Goal: Task Accomplishment & Management: Complete application form

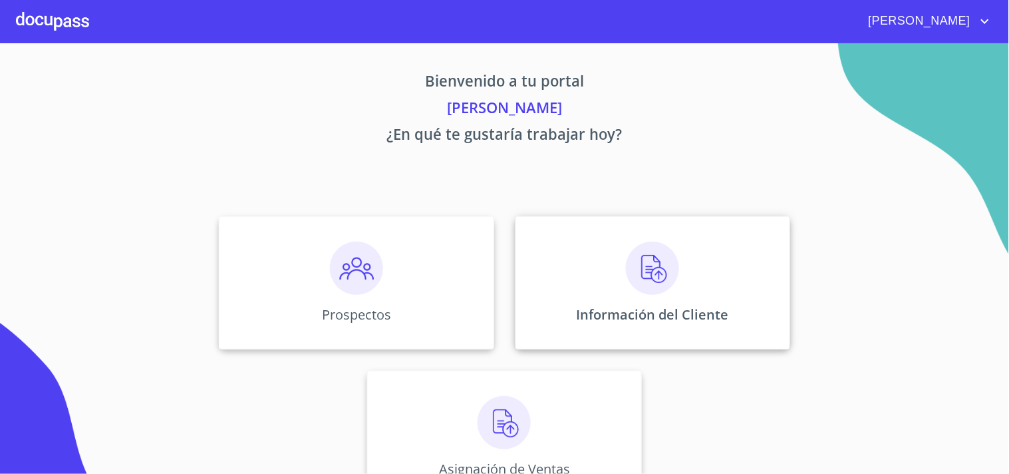
click at [655, 271] on img at bounding box center [652, 268] width 53 height 53
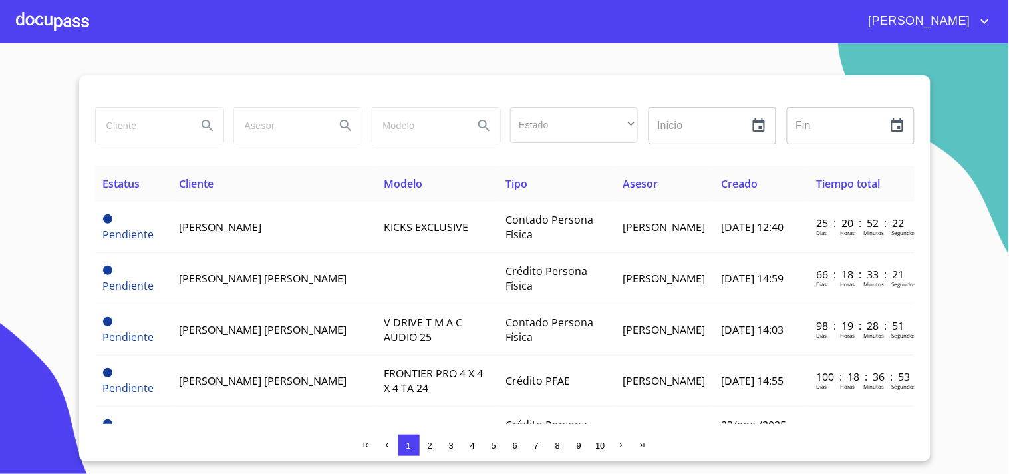
click at [431, 442] on span "2" at bounding box center [430, 445] width 5 height 10
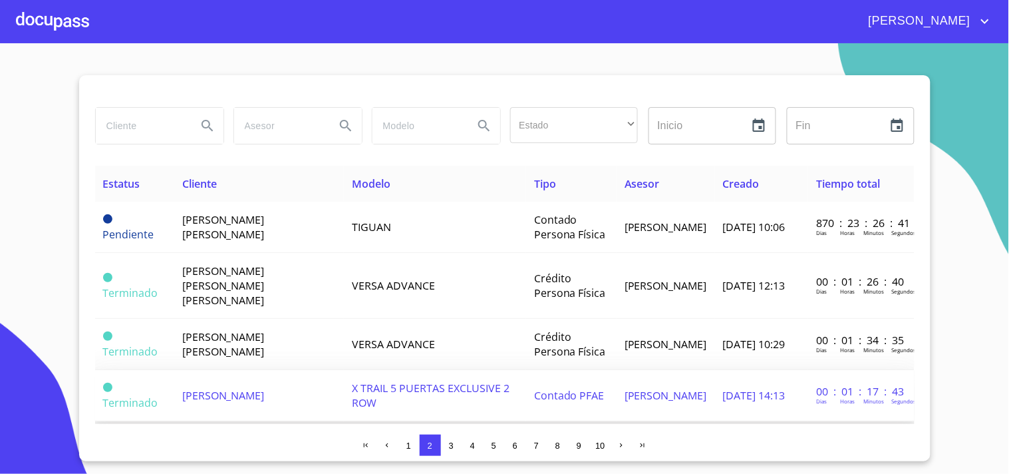
click at [236, 388] on span "[PERSON_NAME]" at bounding box center [223, 395] width 83 height 15
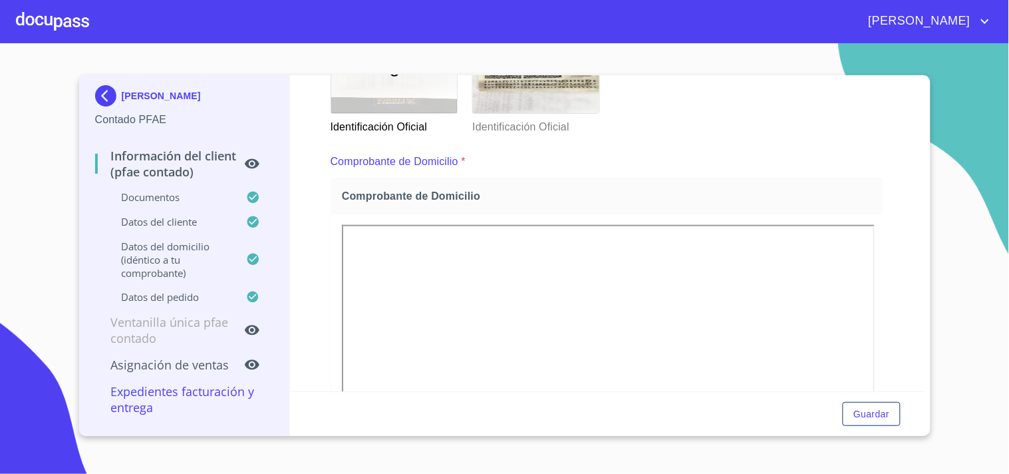
scroll to position [444, 0]
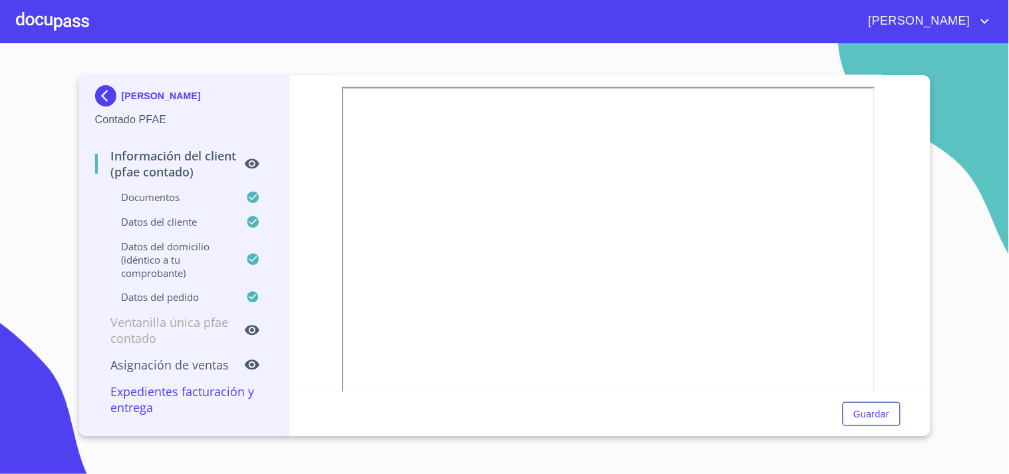
click at [925, 384] on div "[PERSON_NAME] Contado PFAE Información del Client (PFAE contado) Documentos Dat…" at bounding box center [505, 255] width 852 height 361
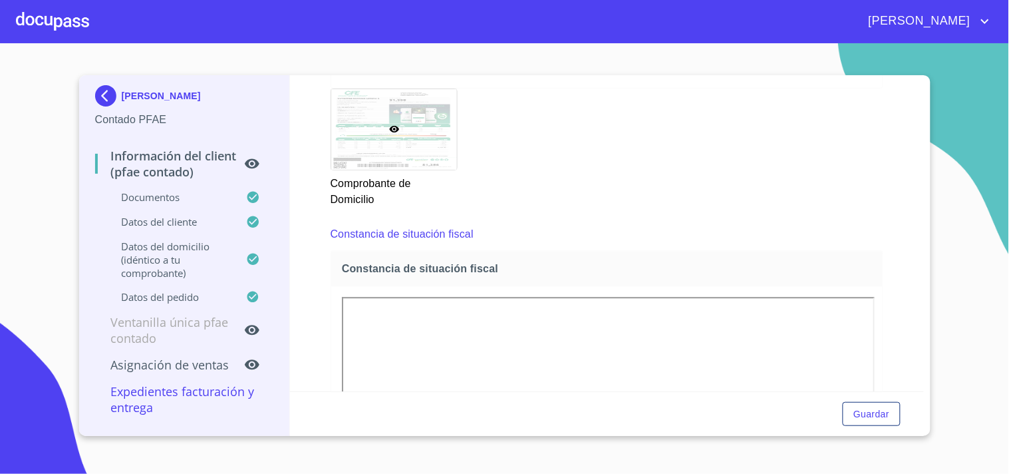
scroll to position [836, 0]
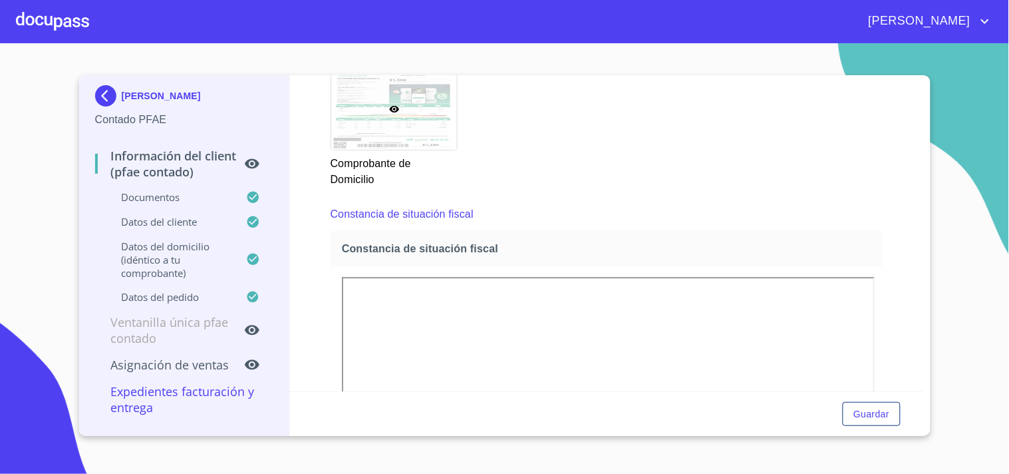
click at [57, 17] on div at bounding box center [52, 21] width 73 height 43
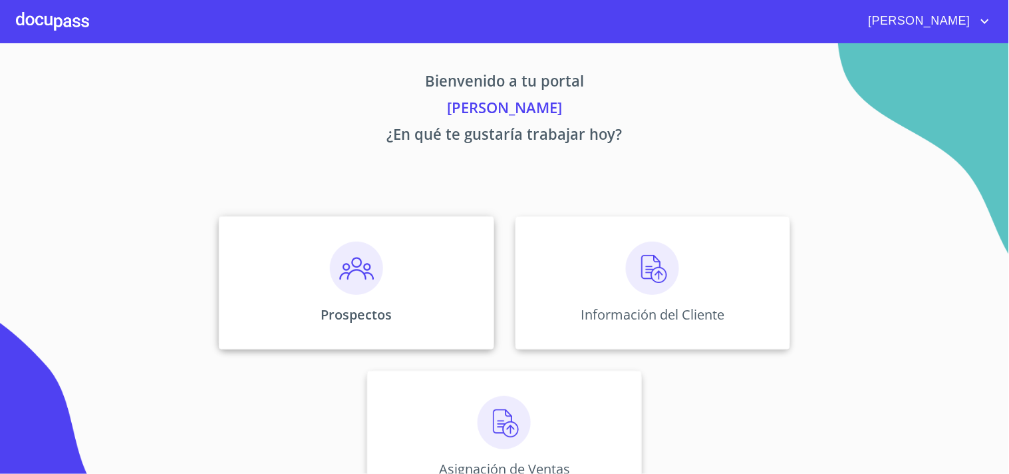
click at [341, 280] on img at bounding box center [356, 268] width 53 height 53
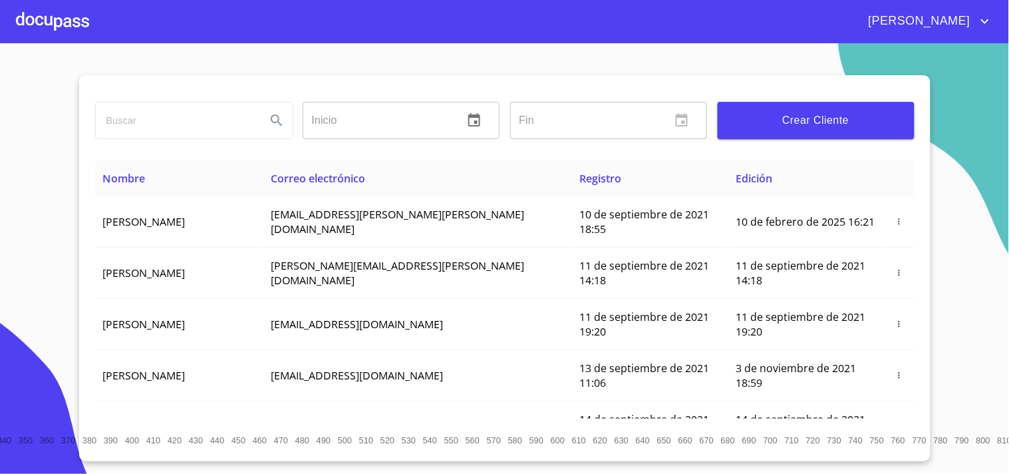
click at [208, 124] on input "search" at bounding box center [176, 120] width 160 height 36
type input "[PERSON_NAME]"
click at [275, 120] on icon "Search" at bounding box center [277, 120] width 16 height 16
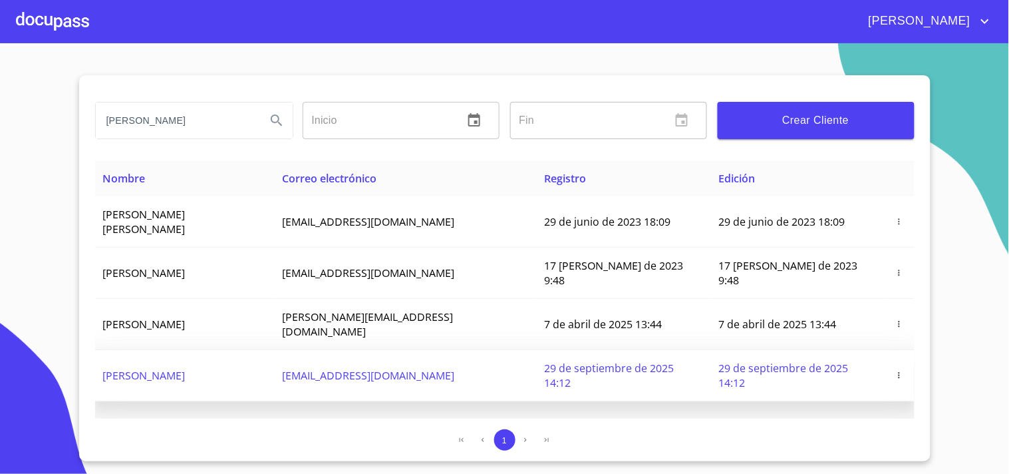
click at [194, 350] on td "[PERSON_NAME]" at bounding box center [185, 375] width 180 height 51
click at [900, 371] on icon "button" at bounding box center [899, 375] width 9 height 9
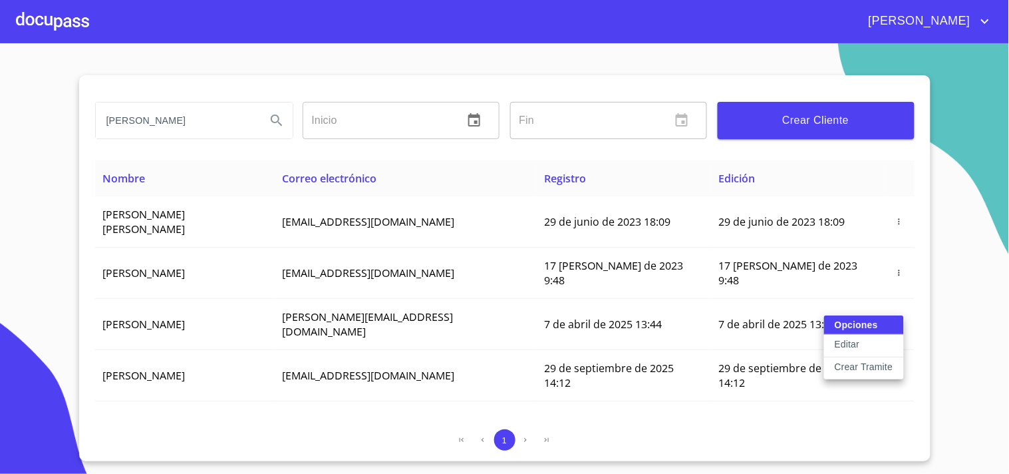
click at [854, 364] on p "Crear Tramite" at bounding box center [864, 366] width 59 height 13
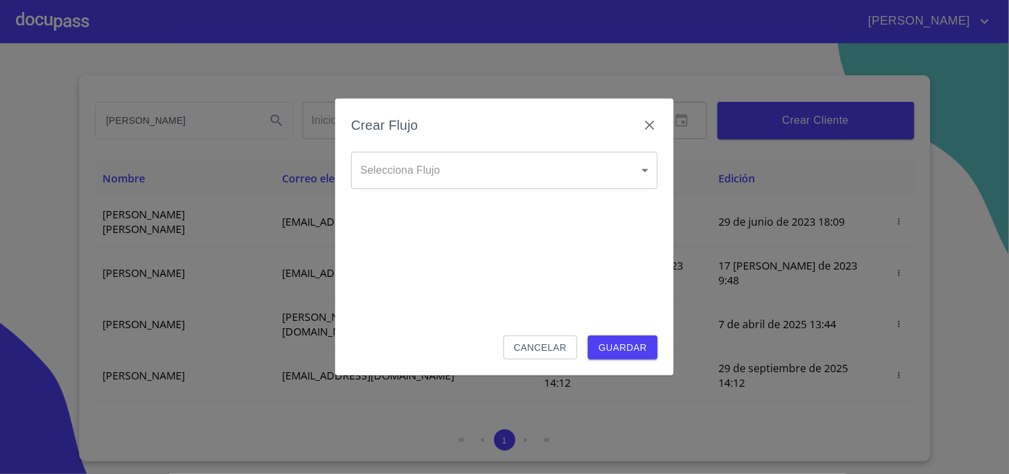
click at [417, 176] on body "[PERSON_NAME] ​ Fin ​ Crear Cliente Nombre Correo electrónico Registro Edición …" at bounding box center [504, 237] width 1009 height 474
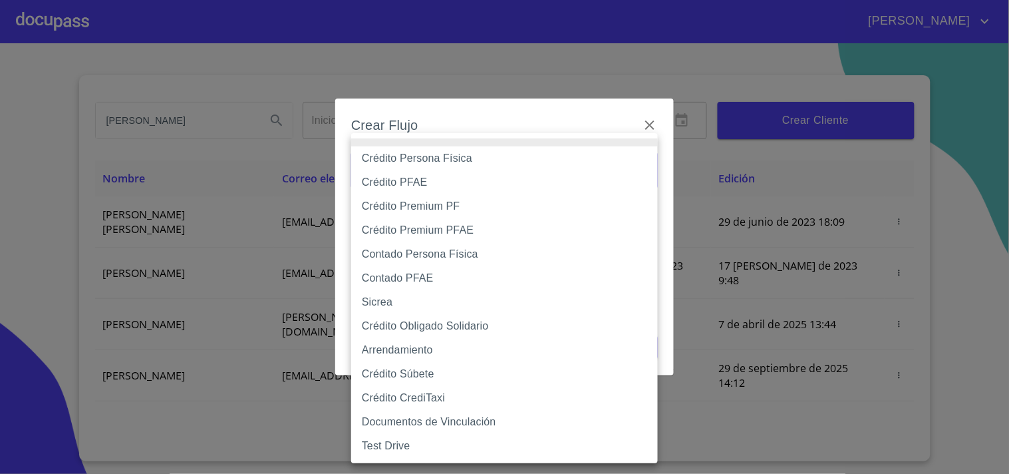
click at [410, 275] on li "Contado PFAE" at bounding box center [504, 278] width 307 height 24
type input "60bfa0300d9865ccc24b067f"
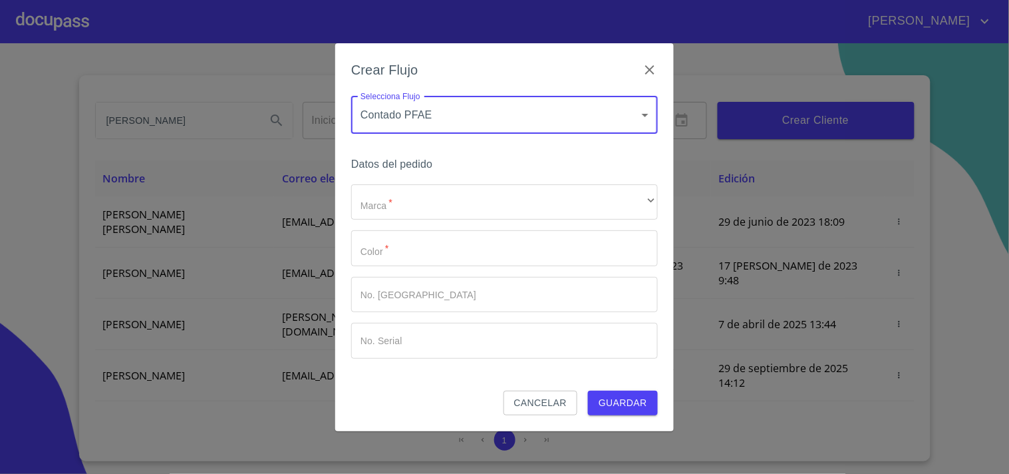
click at [436, 174] on div "Datos del pedido Marca   * ​ ​ Color   * ​ No. Pedido ​ No. Serial ​" at bounding box center [504, 273] width 307 height 236
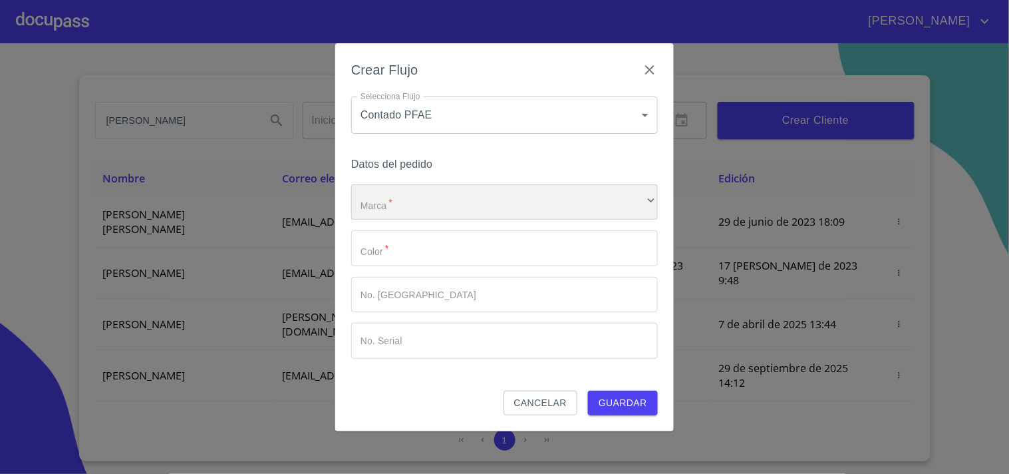
click at [430, 196] on div "​" at bounding box center [504, 202] width 307 height 36
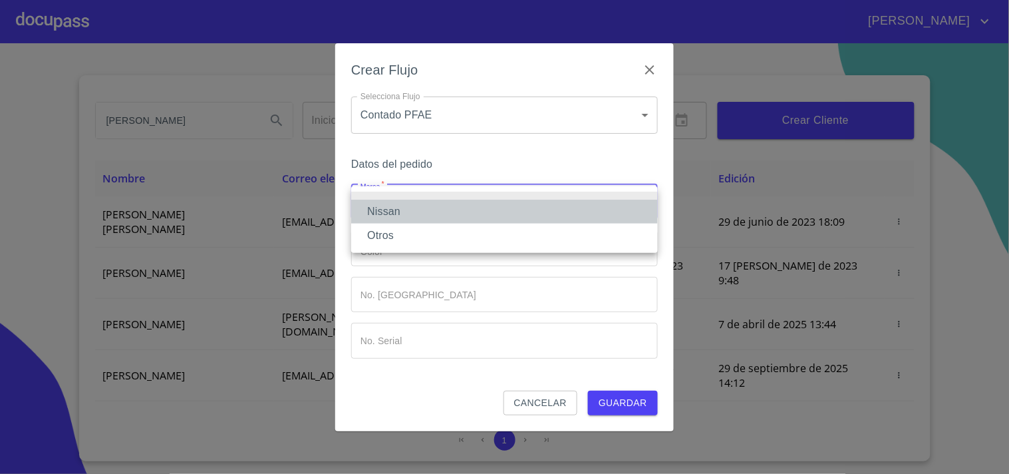
click at [400, 210] on li "Nissan" at bounding box center [504, 212] width 307 height 24
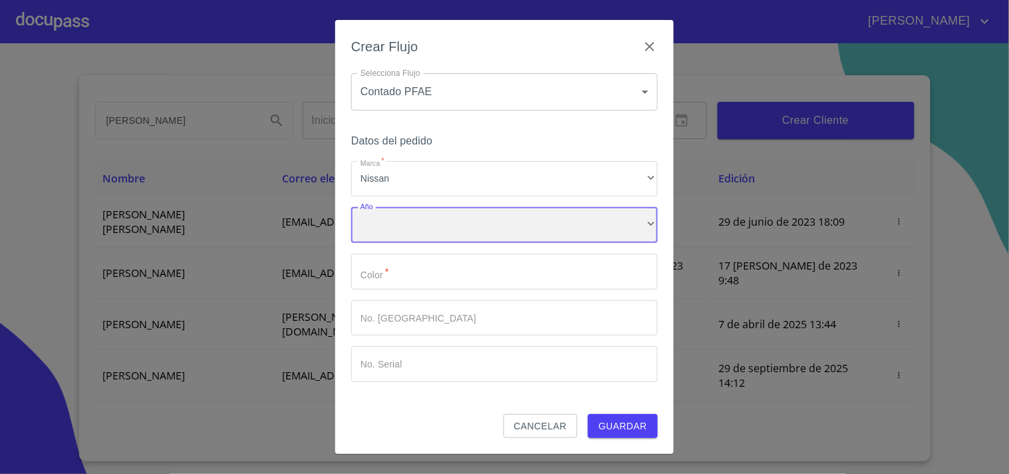
click at [397, 230] on div "​" at bounding box center [504, 225] width 307 height 36
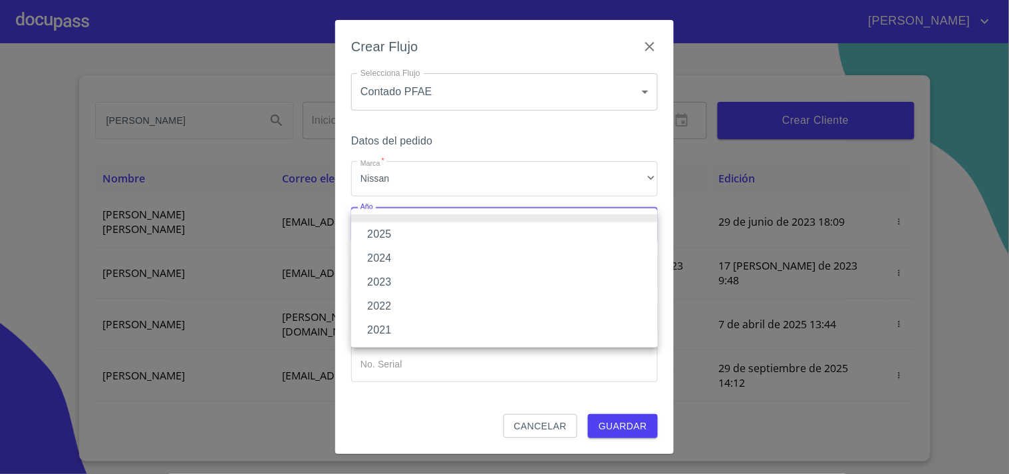
click at [394, 297] on li "2022" at bounding box center [504, 306] width 307 height 24
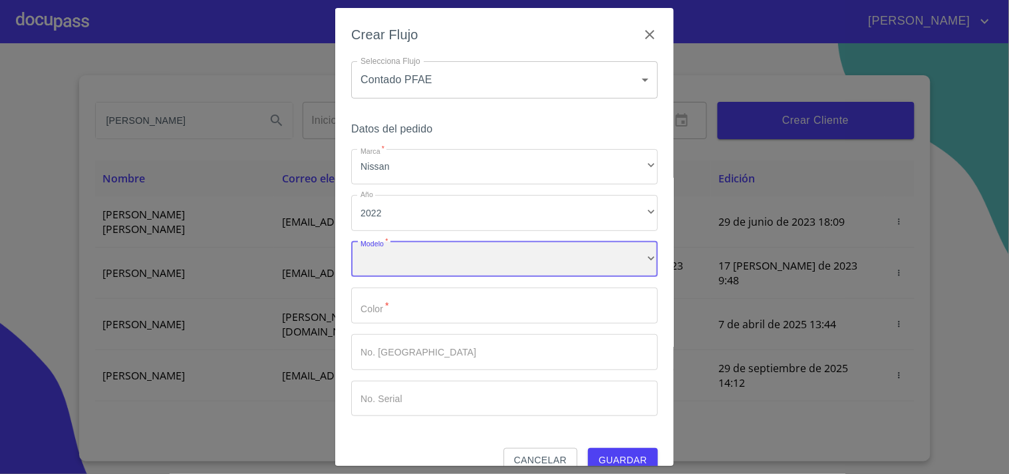
click at [410, 264] on div "​" at bounding box center [504, 260] width 307 height 36
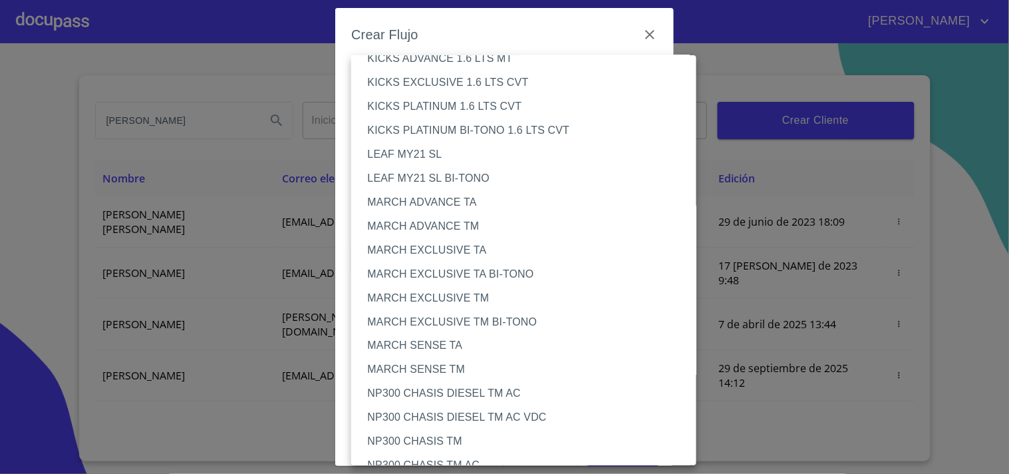
scroll to position [1140, 0]
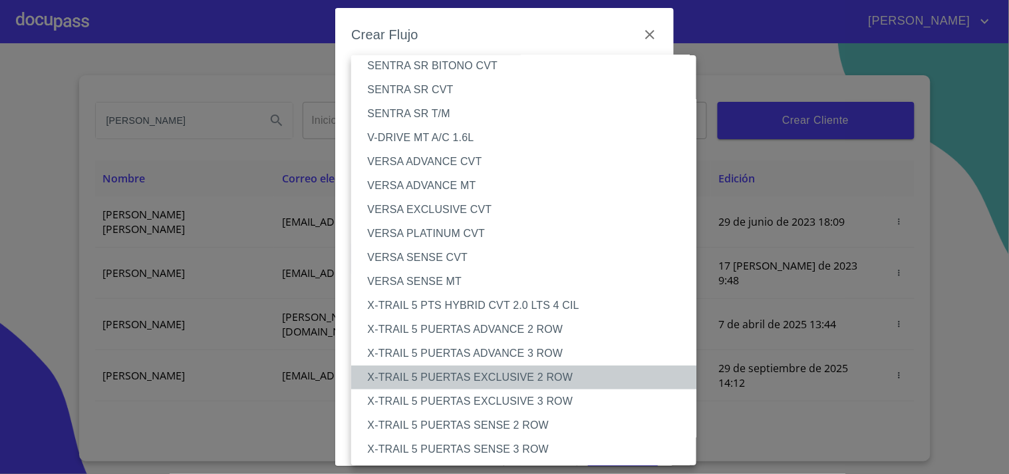
click at [549, 377] on li "X-TRAIL 5 PUERTAS EXCLUSIVE 2 ROW" at bounding box center [529, 377] width 357 height 24
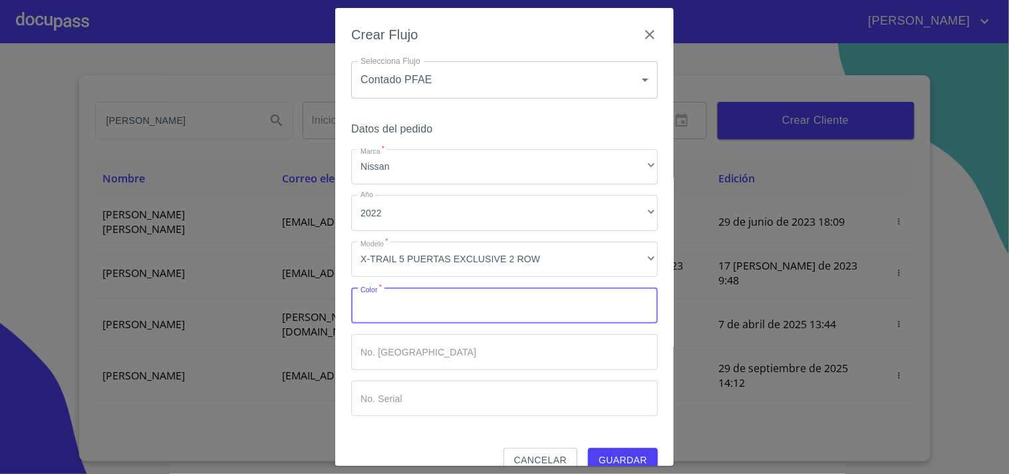
click at [423, 311] on input "Marca   *" at bounding box center [504, 305] width 307 height 36
type input "GRIS [GEOGRAPHIC_DATA]"
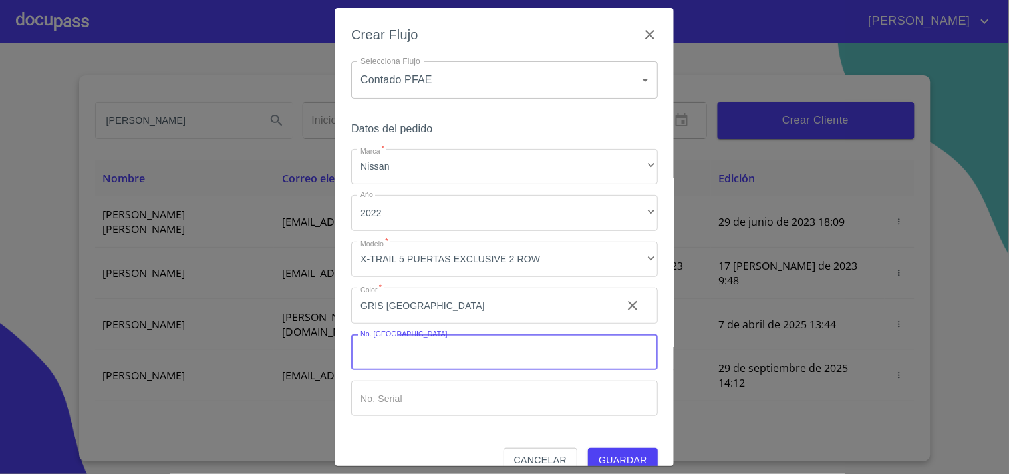
drag, startPoint x: 414, startPoint y: 347, endPoint x: 448, endPoint y: 355, distance: 34.9
click at [415, 347] on input "Marca   *" at bounding box center [504, 352] width 307 height 36
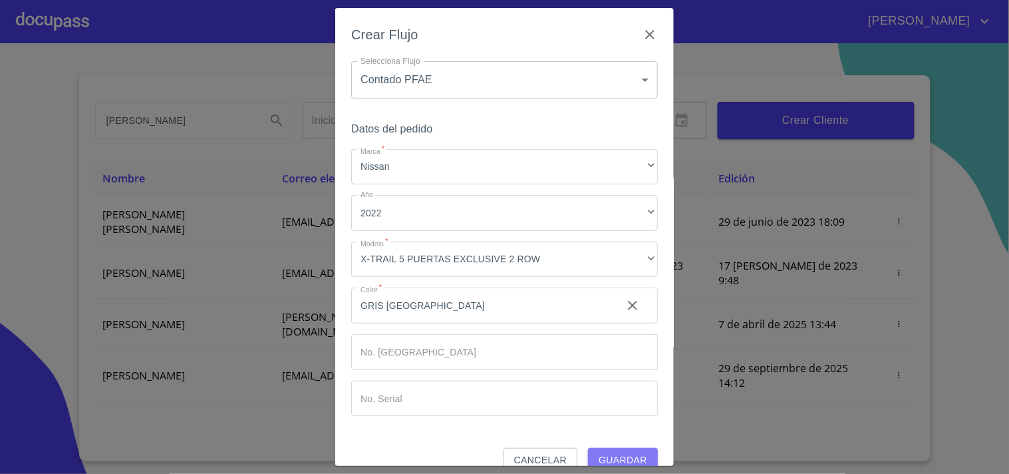
click at [619, 451] on button "Guardar" at bounding box center [623, 460] width 70 height 25
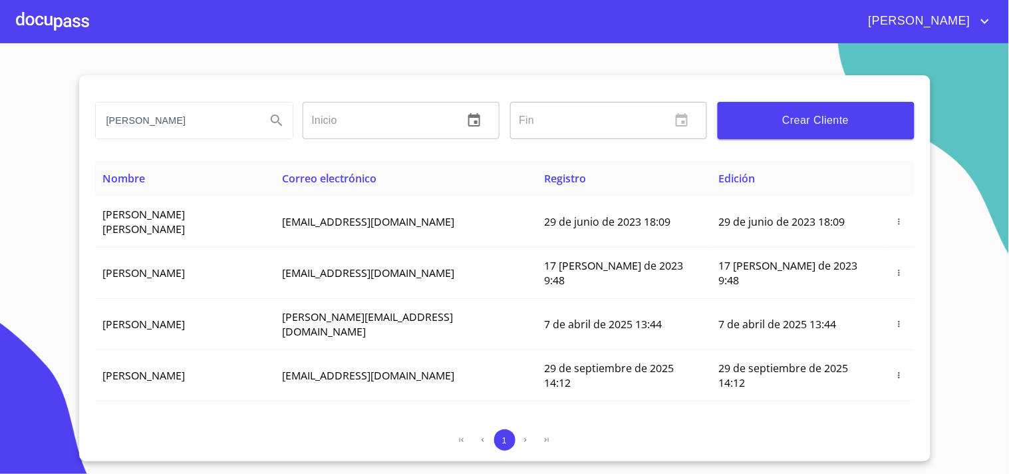
click at [67, 29] on div at bounding box center [52, 21] width 73 height 43
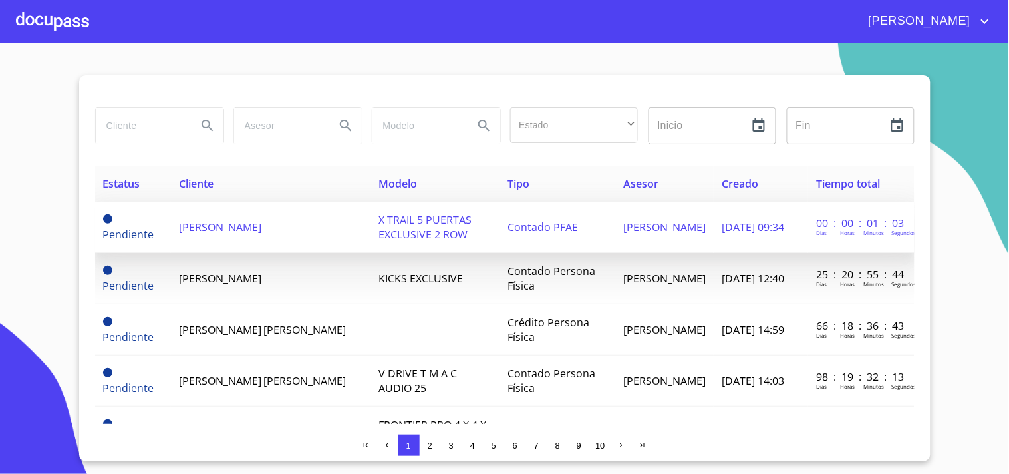
click at [261, 225] on span "[PERSON_NAME]" at bounding box center [220, 227] width 83 height 15
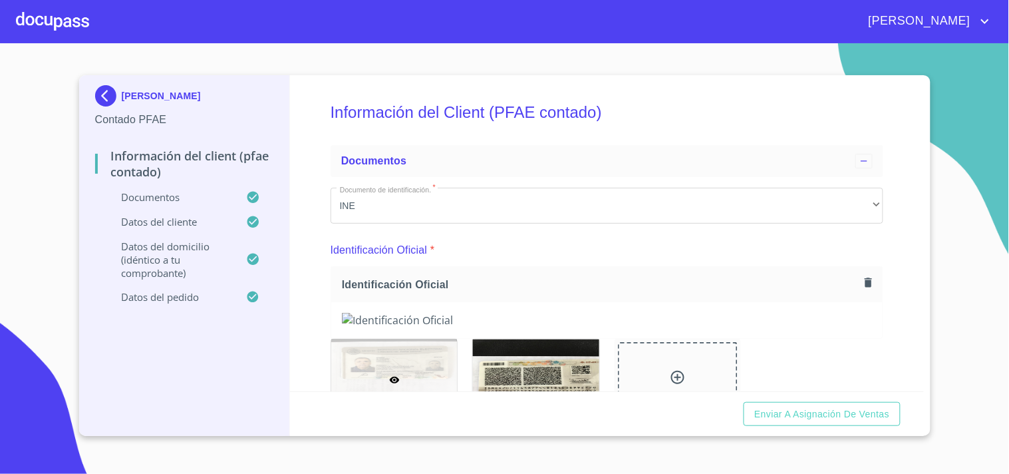
click at [862, 279] on icon "button" at bounding box center [868, 282] width 13 height 13
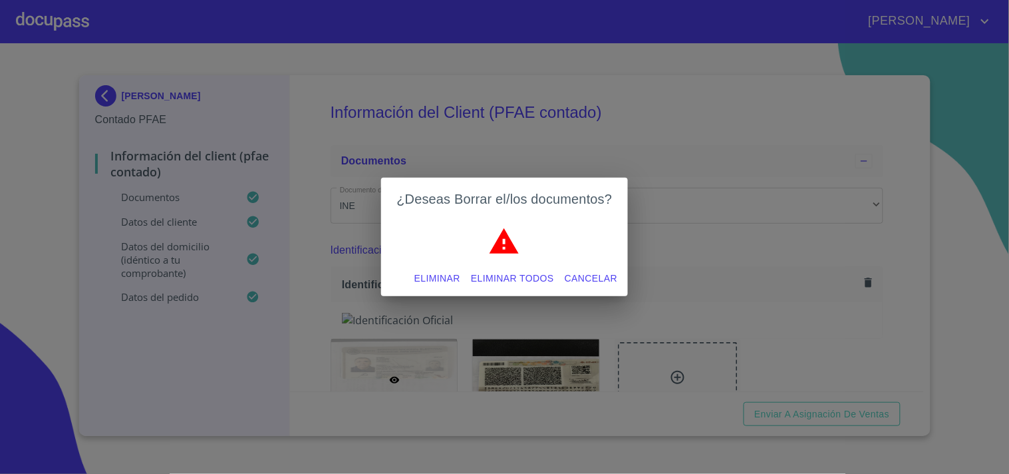
drag, startPoint x: 506, startPoint y: 275, endPoint x: 524, endPoint y: 276, distance: 18.0
click at [506, 275] on span "Eliminar todos" at bounding box center [512, 278] width 83 height 17
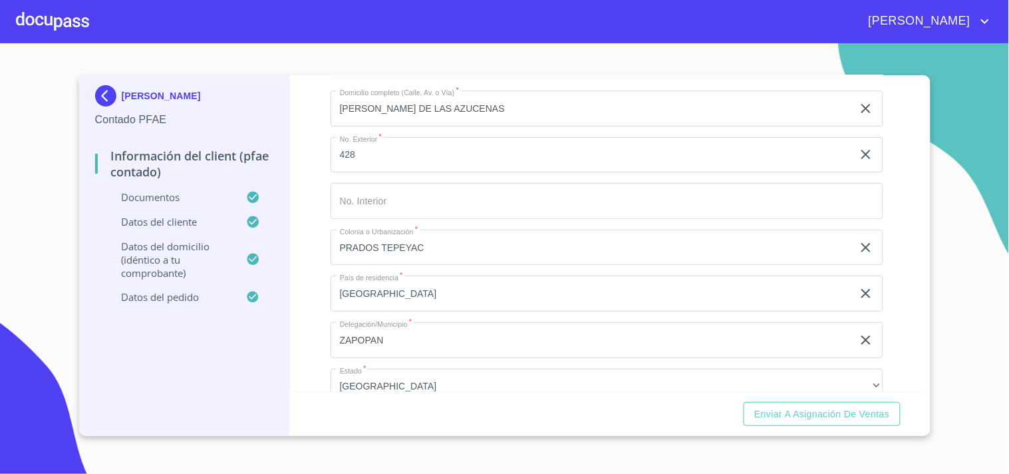
scroll to position [3593, 0]
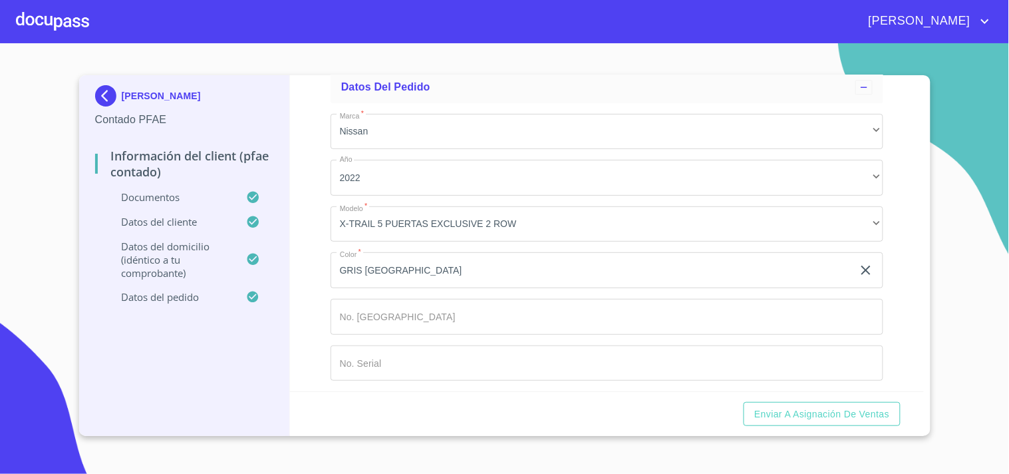
click at [450, 301] on input "Documento de identificación.   *" at bounding box center [607, 317] width 553 height 36
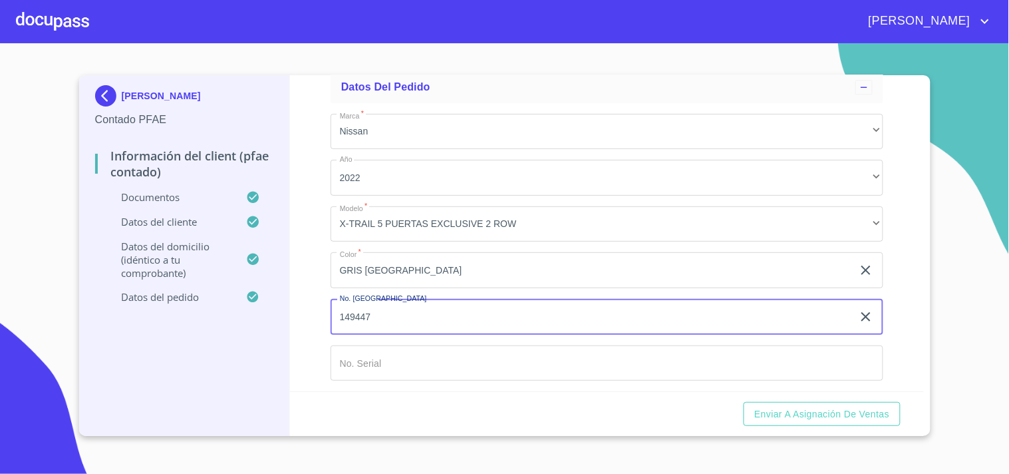
type input "149447"
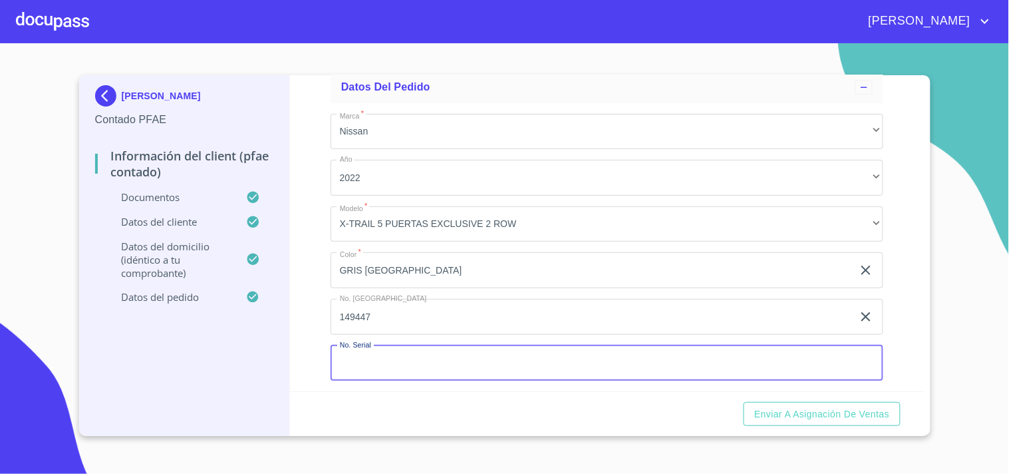
click at [386, 361] on input "Documento de identificación.   *" at bounding box center [607, 363] width 553 height 36
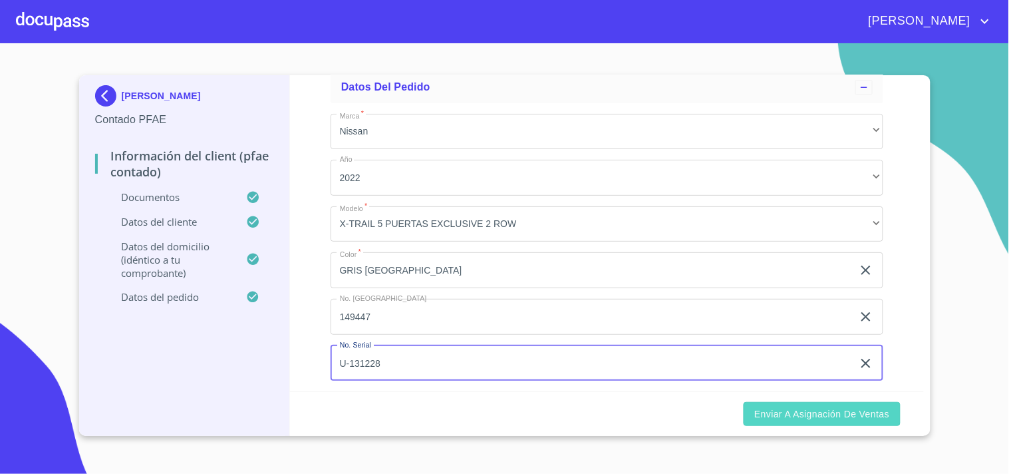
type input "U-131228"
click at [816, 404] on button "Enviar a Asignación de Ventas" at bounding box center [822, 414] width 156 height 25
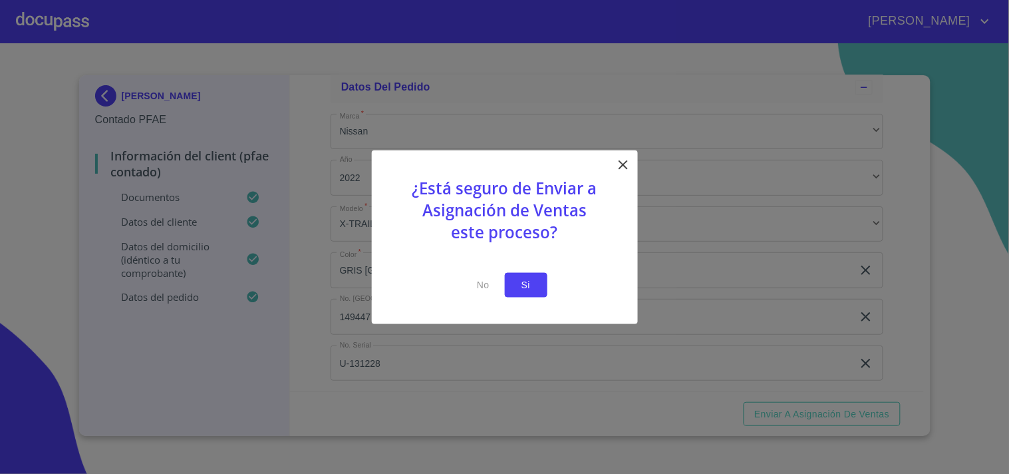
click at [527, 282] on span "Si" at bounding box center [526, 285] width 21 height 17
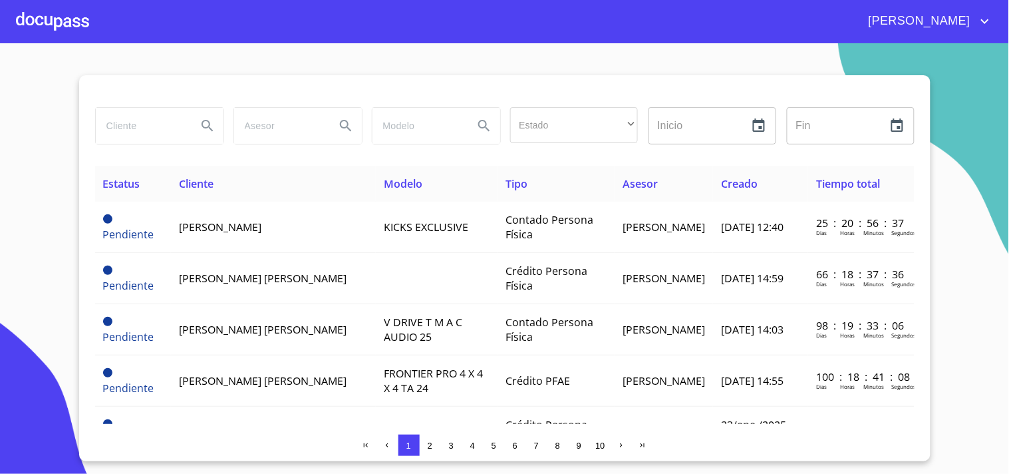
click at [27, 18] on div at bounding box center [52, 21] width 73 height 43
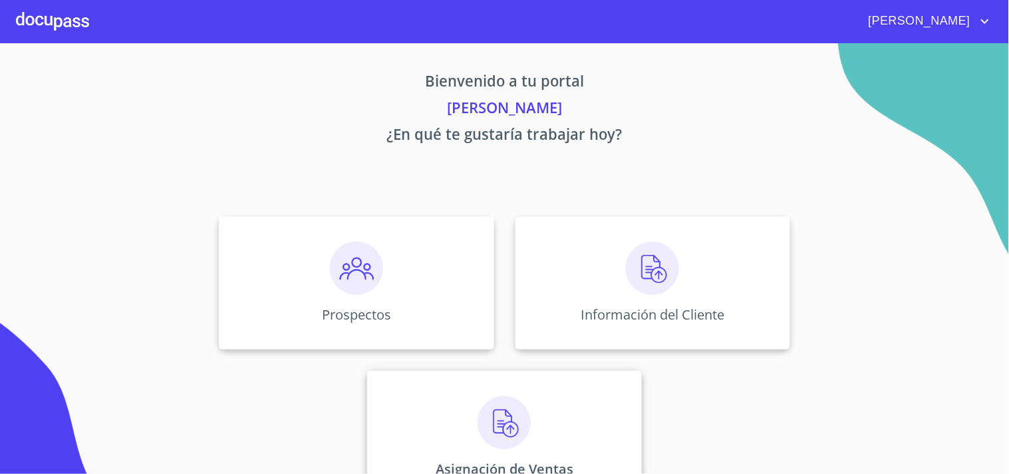
click at [508, 435] on img at bounding box center [504, 422] width 53 height 53
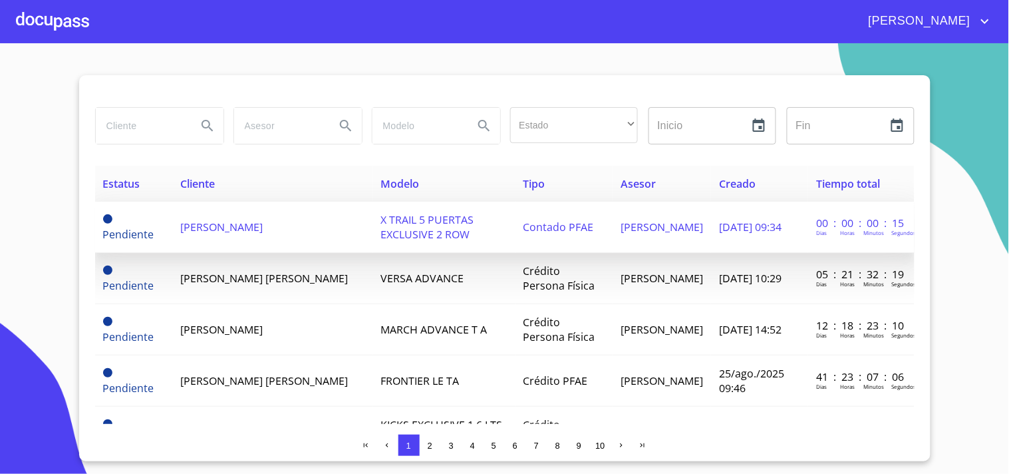
click at [250, 235] on td "[PERSON_NAME]" at bounding box center [272, 227] width 200 height 51
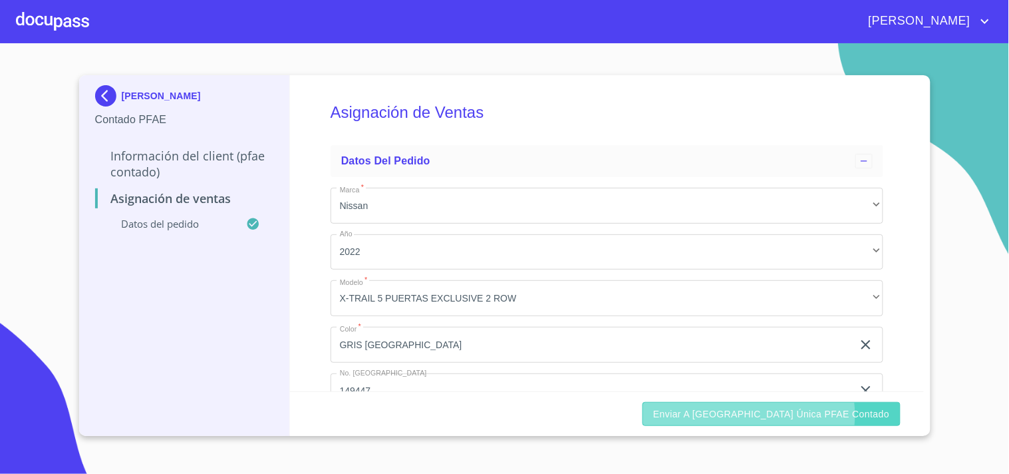
click at [807, 415] on span "Enviar a [GEOGRAPHIC_DATA] única PFAE contado" at bounding box center [771, 414] width 236 height 17
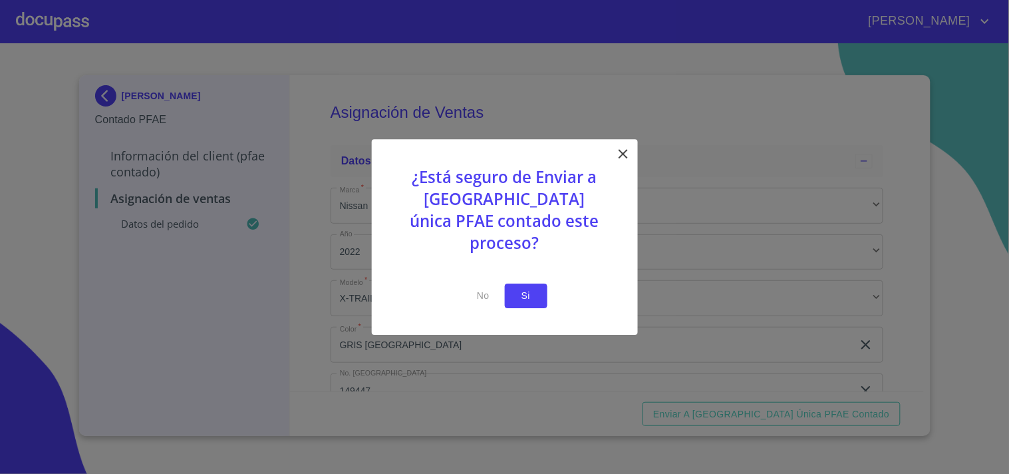
click at [537, 285] on button "Si" at bounding box center [526, 295] width 43 height 25
